Goal: Transaction & Acquisition: Purchase product/service

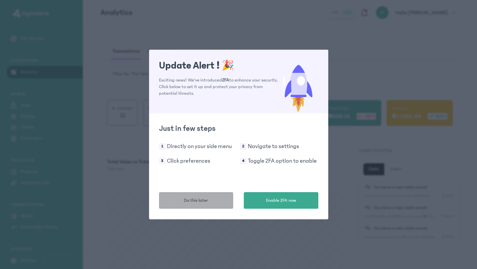
click at [205, 201] on span "Do this later" at bounding box center [196, 200] width 24 height 7
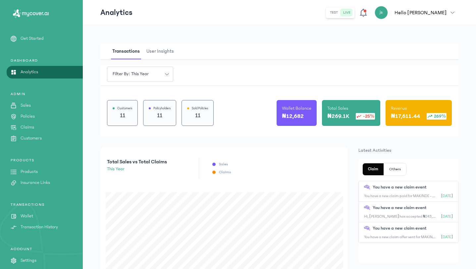
click at [27, 171] on p "Products" at bounding box center [29, 171] width 17 height 7
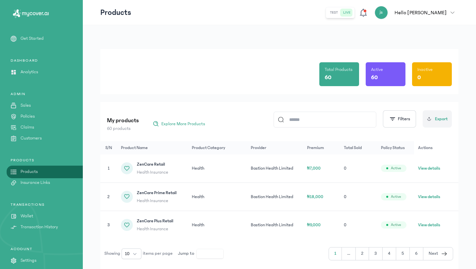
click at [358, 121] on input at bounding box center [328, 119] width 88 height 15
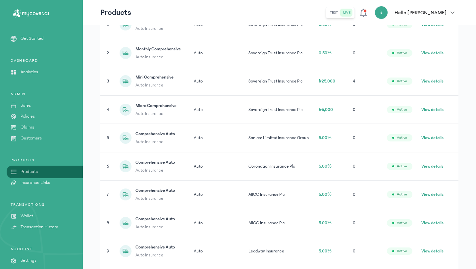
scroll to position [121, 0]
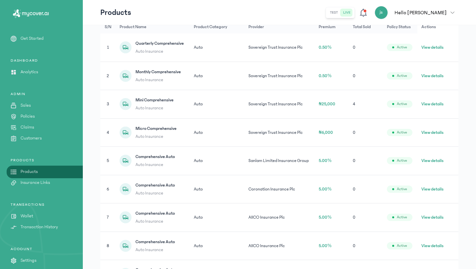
type input "*********"
click at [69, 256] on div "ACCOUNT Settings API Documentation" at bounding box center [41, 261] width 83 height 28
click at [442, 217] on button "View details" at bounding box center [433, 217] width 22 height 7
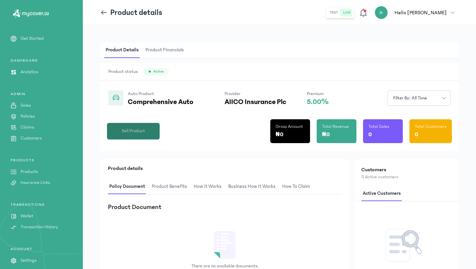
click at [145, 135] on button "Sell Product" at bounding box center [133, 131] width 53 height 17
